Goal: Book appointment/travel/reservation

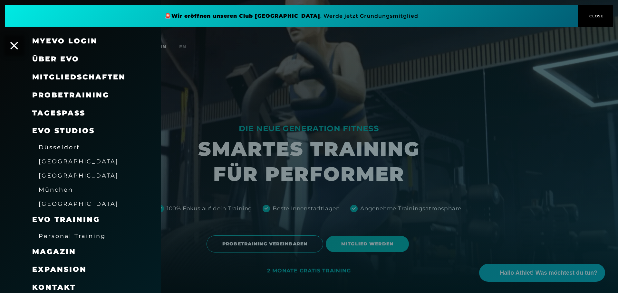
scroll to position [22, 0]
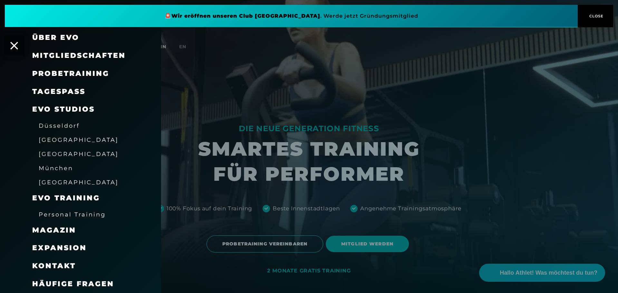
click at [54, 158] on div "[GEOGRAPHIC_DATA]" at bounding box center [79, 154] width 80 height 10
click at [54, 156] on span "[GEOGRAPHIC_DATA]" at bounding box center [79, 154] width 80 height 7
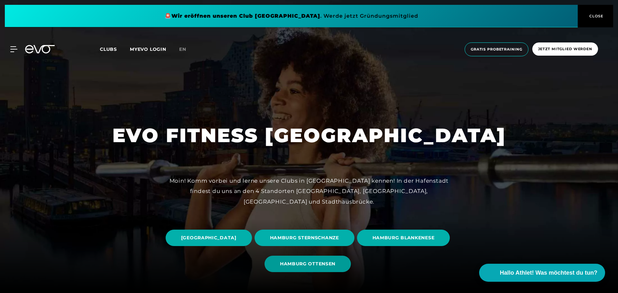
click at [335, 267] on span "HAMBURG OTTENSEN" at bounding box center [307, 264] width 55 height 7
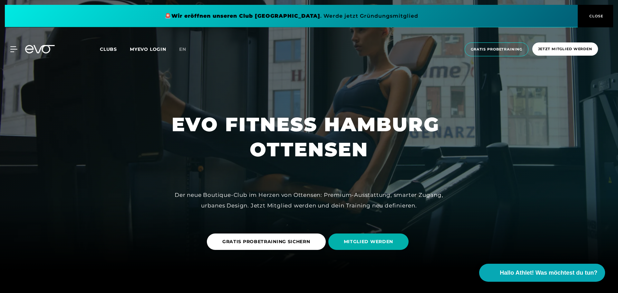
scroll to position [32, 0]
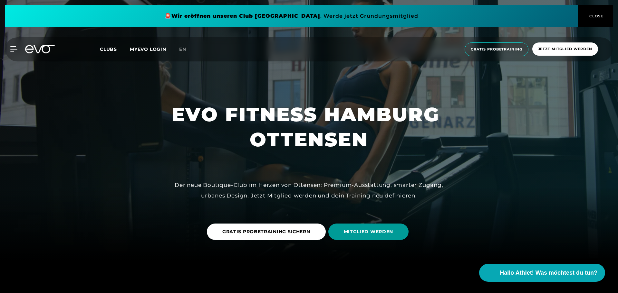
click at [354, 230] on span "MITGLIED WERDEN" at bounding box center [369, 232] width 50 height 7
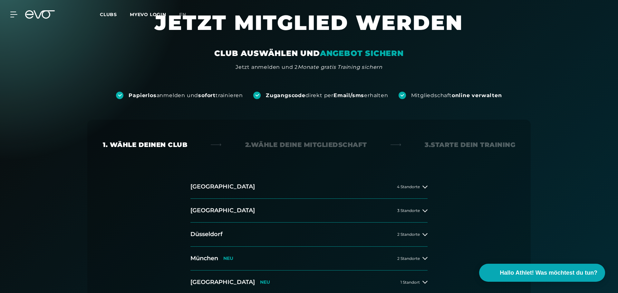
scroll to position [32, 0]
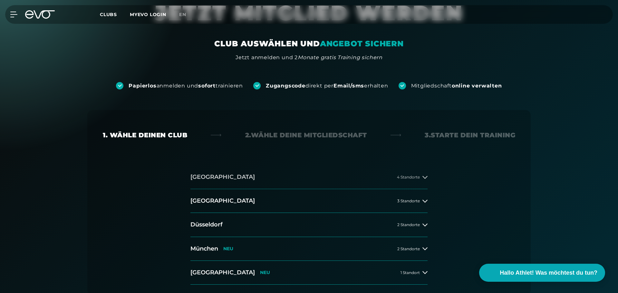
click at [229, 174] on button "[GEOGRAPHIC_DATA] 4 Standorte" at bounding box center [308, 178] width 237 height 24
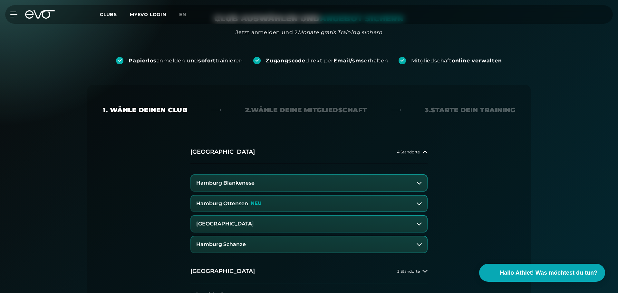
scroll to position [97, 0]
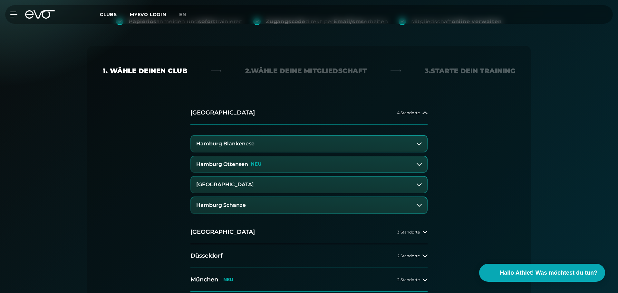
click at [255, 168] on button "Hamburg Ottensen NEU" at bounding box center [309, 165] width 236 height 16
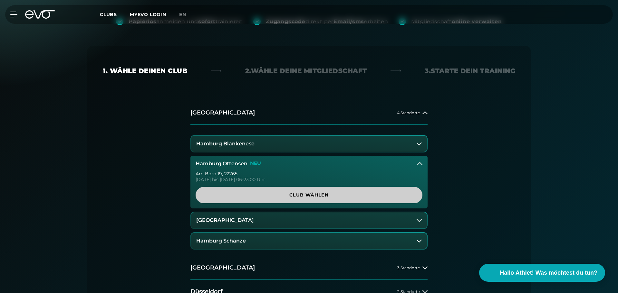
click at [277, 193] on span "Club wählen" at bounding box center [309, 195] width 196 height 7
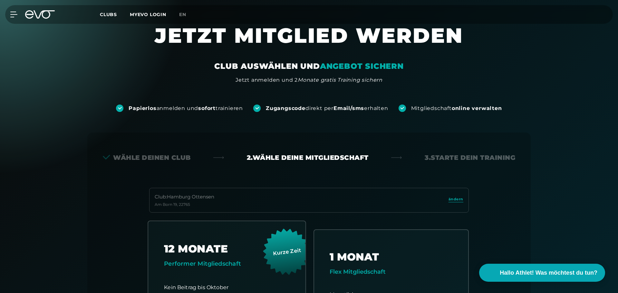
scroll to position [0, 0]
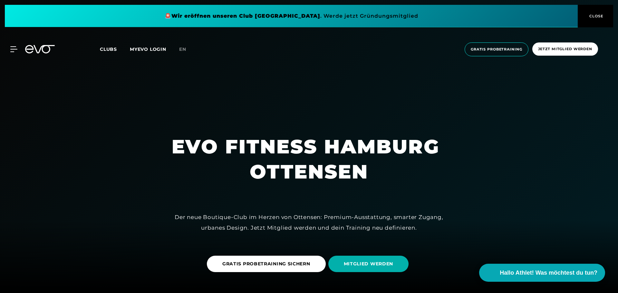
click at [305, 272] on link "GRATIS PROBETRAINING SICHERN" at bounding box center [267, 264] width 121 height 26
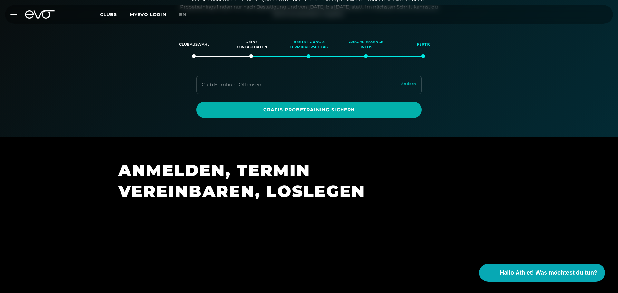
scroll to position [110, 0]
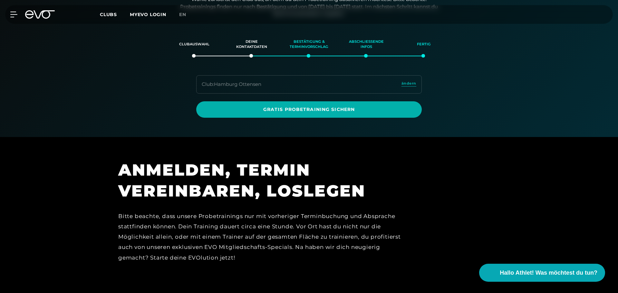
click at [349, 81] on div "Club : Hamburg Ottensen ändern" at bounding box center [308, 84] width 225 height 18
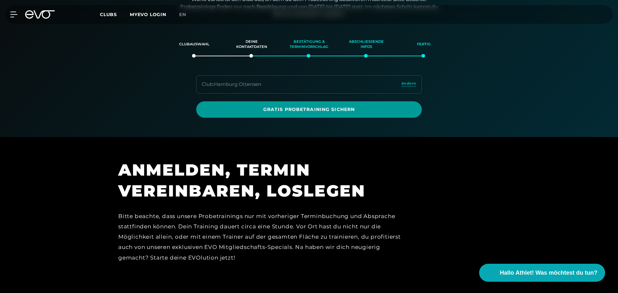
click at [367, 109] on span "Gratis Probetraining sichern" at bounding box center [309, 109] width 195 height 7
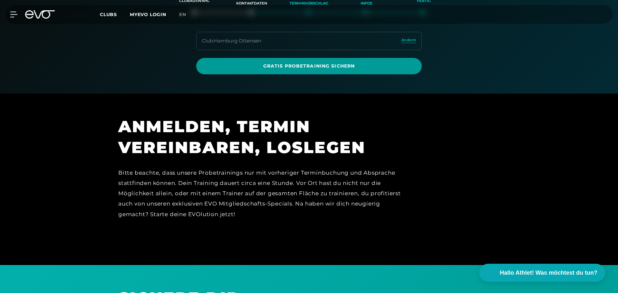
scroll to position [143, 0]
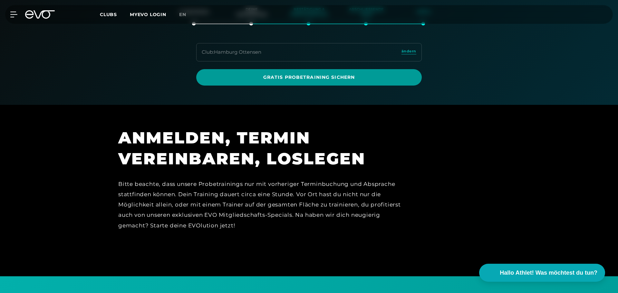
click at [263, 84] on link "Gratis Probetraining sichern" at bounding box center [308, 77] width 225 height 16
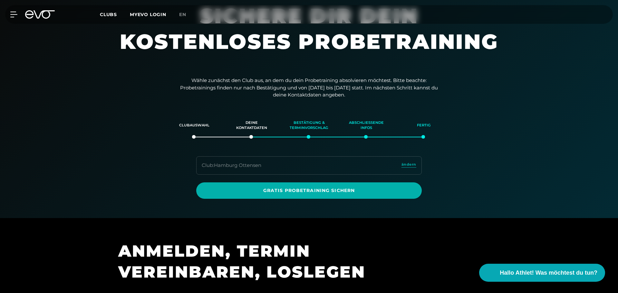
scroll to position [0, 0]
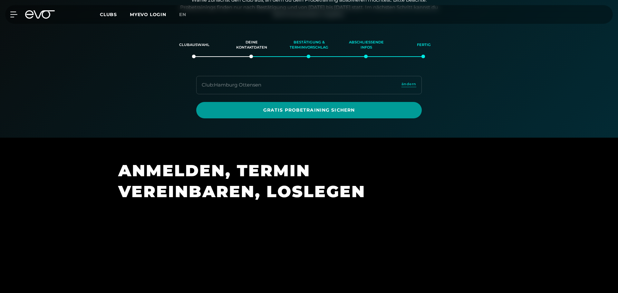
scroll to position [110, 0]
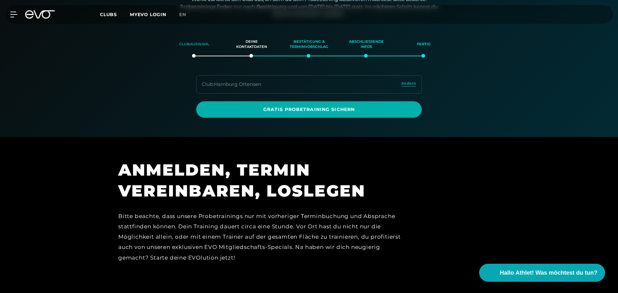
click at [204, 43] on div "Clubauswahl" at bounding box center [194, 44] width 41 height 17
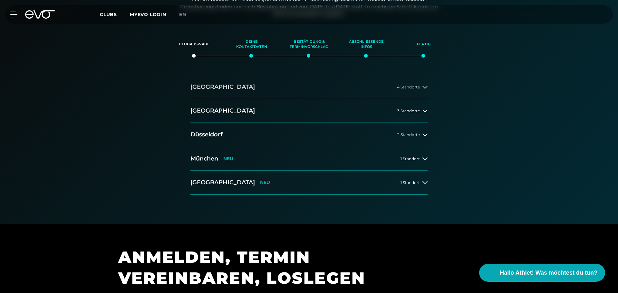
click at [216, 87] on h2 "[GEOGRAPHIC_DATA]" at bounding box center [222, 87] width 64 height 8
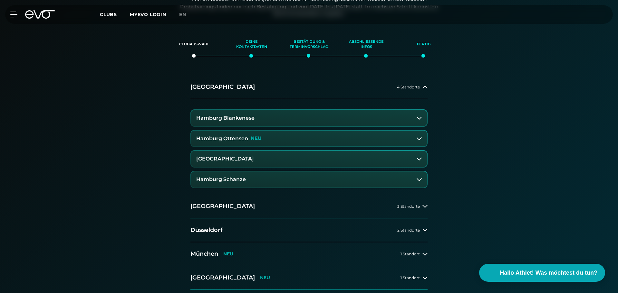
click at [225, 135] on button "Hamburg Ottensen NEU" at bounding box center [309, 139] width 236 height 16
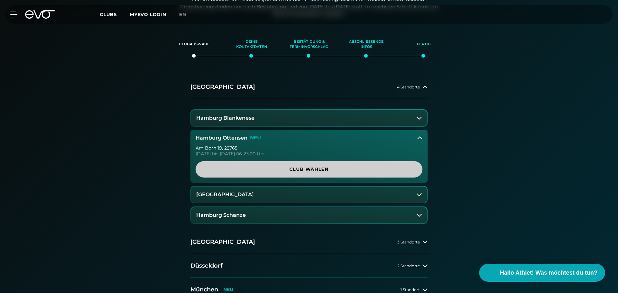
click at [290, 165] on link "Club wählen" at bounding box center [308, 169] width 227 height 16
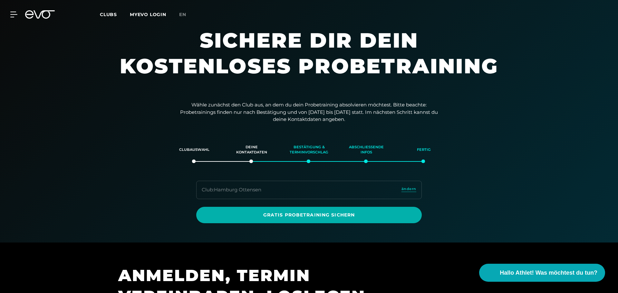
scroll to position [0, 0]
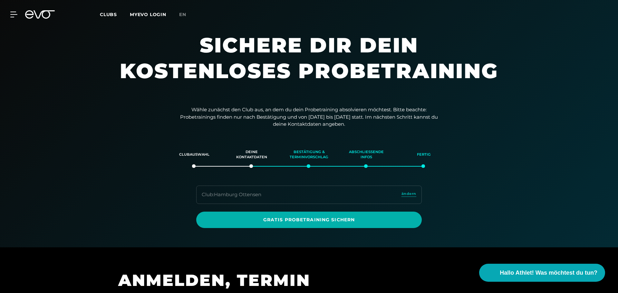
click at [24, 14] on div at bounding box center [39, 14] width 37 height 8
click at [29, 14] on icon at bounding box center [29, 14] width 8 height 8
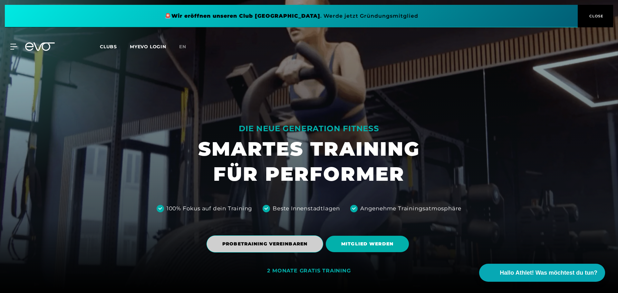
click at [302, 244] on span "PROBETRAINING VEREINBAREN" at bounding box center [264, 244] width 85 height 7
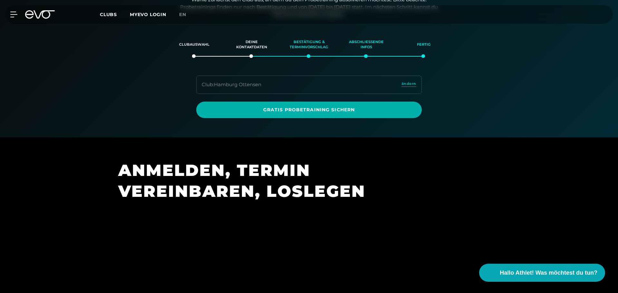
scroll to position [110, 0]
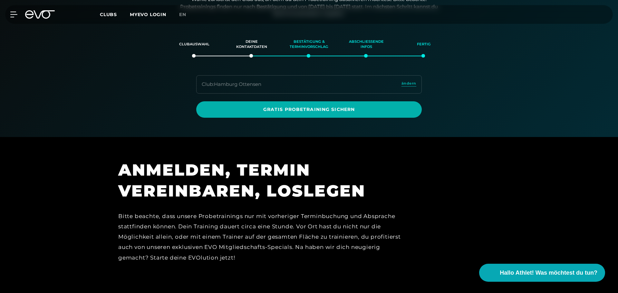
click at [356, 79] on div "Club : Hamburg Ottensen ändern" at bounding box center [308, 84] width 225 height 18
click at [405, 81] on div "Club : Hamburg Ottensen ändern" at bounding box center [308, 84] width 225 height 18
click at [408, 89] on div "Club : Hamburg Ottensen ändern" at bounding box center [308, 84] width 225 height 18
click at [406, 85] on span "ändern" at bounding box center [408, 83] width 15 height 5
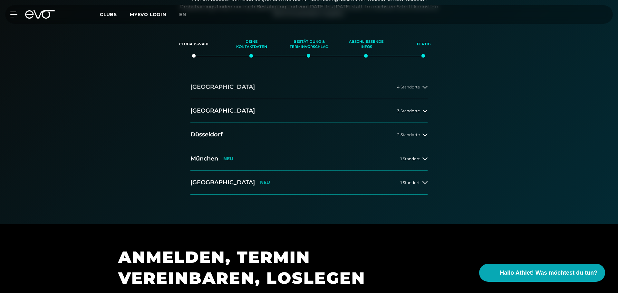
click at [222, 91] on button "[GEOGRAPHIC_DATA] 4 Standorte" at bounding box center [308, 87] width 237 height 24
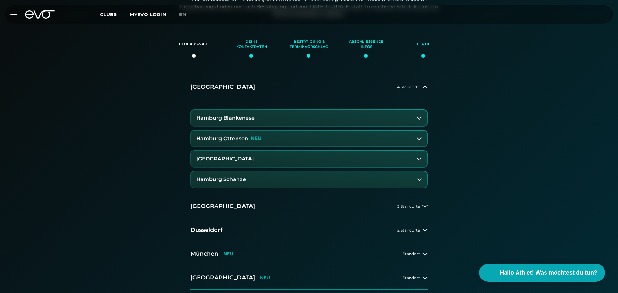
click at [232, 133] on button "Hamburg Ottensen NEU" at bounding box center [309, 139] width 236 height 16
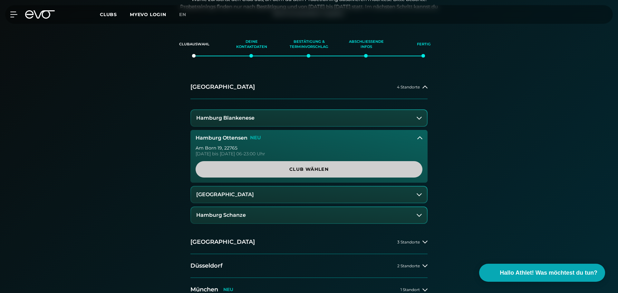
click at [247, 161] on link "Club wählen" at bounding box center [308, 169] width 227 height 16
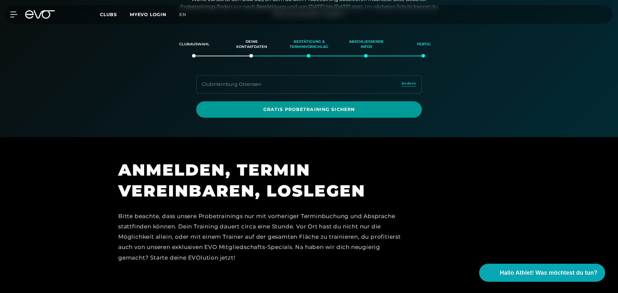
click at [408, 107] on link "Gratis Probetraining sichern" at bounding box center [308, 109] width 225 height 16
